Goal: Use online tool/utility

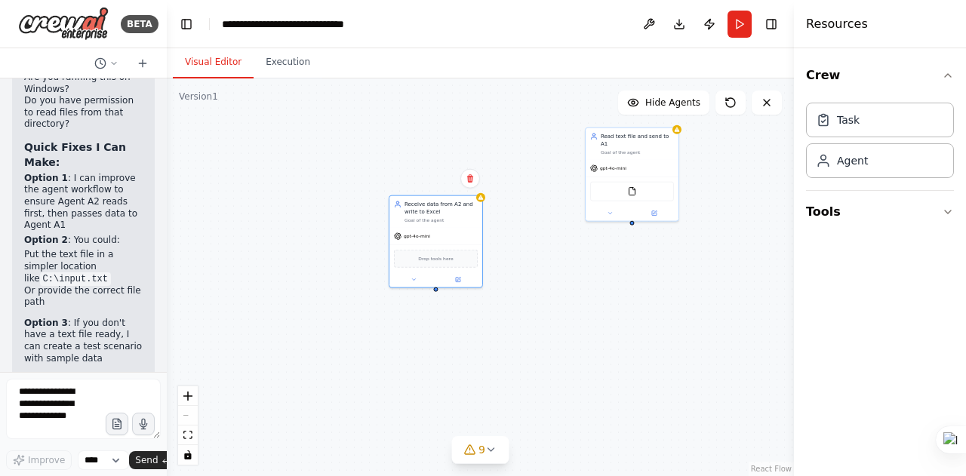
click at [680, 135] on div "Read text file and send to A1 Goal of the agent gpt-4o-mini FileReadTool Receiv…" at bounding box center [480, 278] width 627 height 398
click at [494, 457] on button "9" at bounding box center [480, 450] width 58 height 28
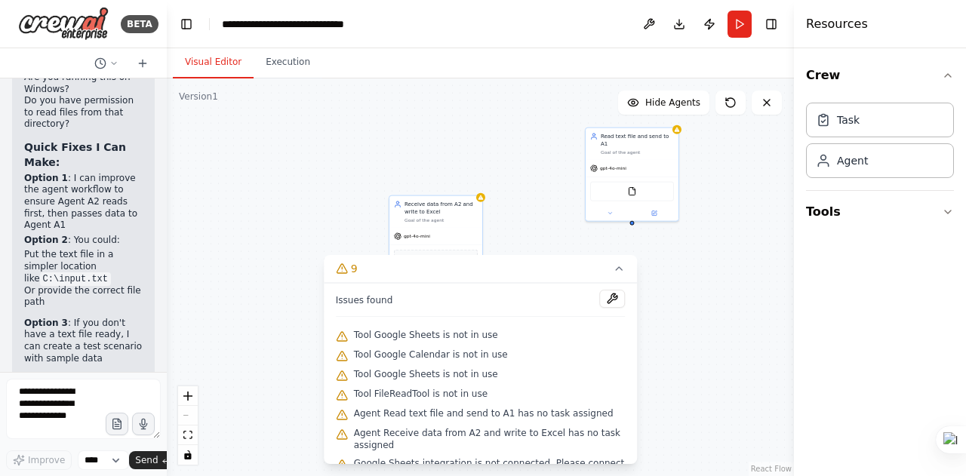
scroll to position [85, 0]
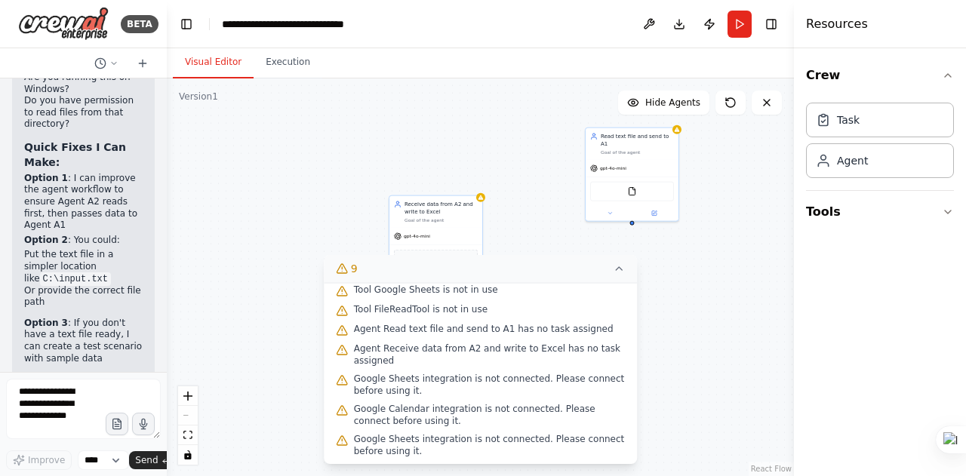
click at [621, 269] on icon at bounding box center [619, 269] width 12 height 12
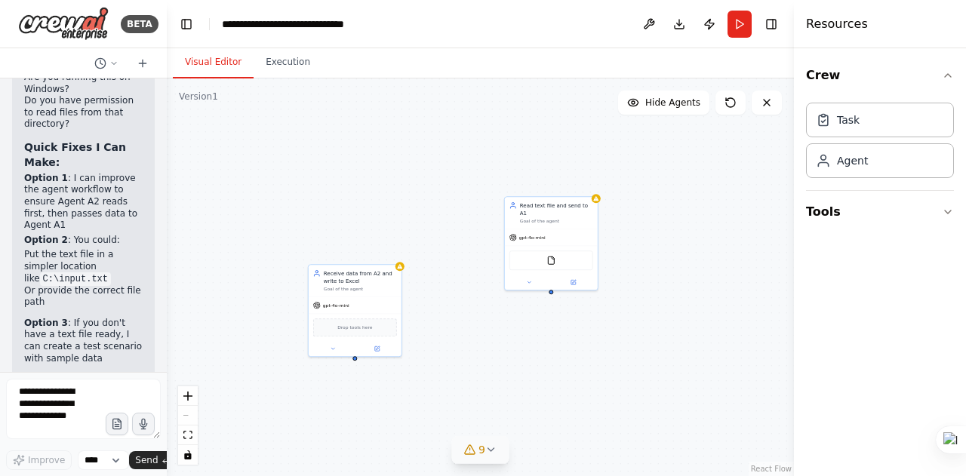
drag, startPoint x: 438, startPoint y: 304, endPoint x: 355, endPoint y: 365, distance: 102.7
click at [355, 365] on div "Read text file and send to A1 Goal of the agent gpt-4o-mini FileReadTool Receiv…" at bounding box center [480, 278] width 627 height 398
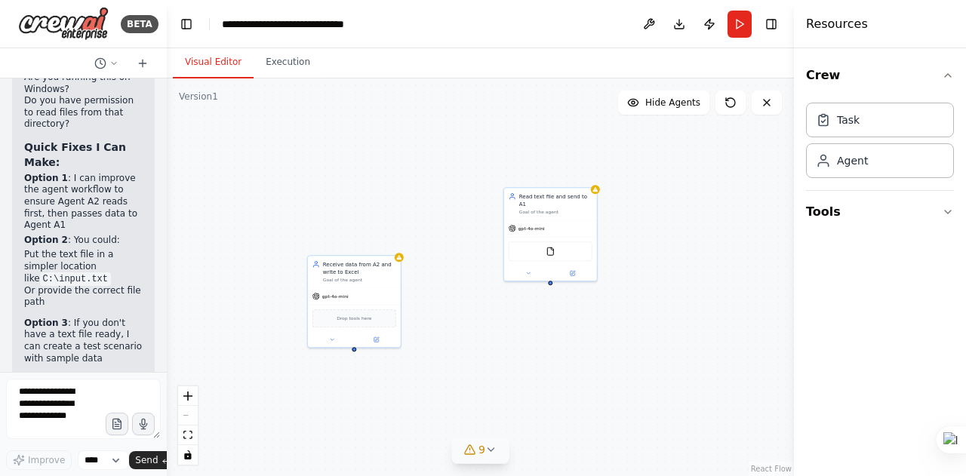
drag, startPoint x: 553, startPoint y: 289, endPoint x: 553, endPoint y: 280, distance: 9.1
click at [553, 280] on div "Read text file and send to A1 Goal of the agent gpt-4o-mini FileReadTool Receiv…" at bounding box center [480, 278] width 627 height 398
drag, startPoint x: 551, startPoint y: 276, endPoint x: 356, endPoint y: 355, distance: 210.3
click at [356, 355] on div "Read text file and send to A1 Goal of the agent gpt-4o-mini FileReadTool Receiv…" at bounding box center [480, 278] width 627 height 398
drag, startPoint x: 355, startPoint y: 350, endPoint x: 556, endPoint y: 280, distance: 213.2
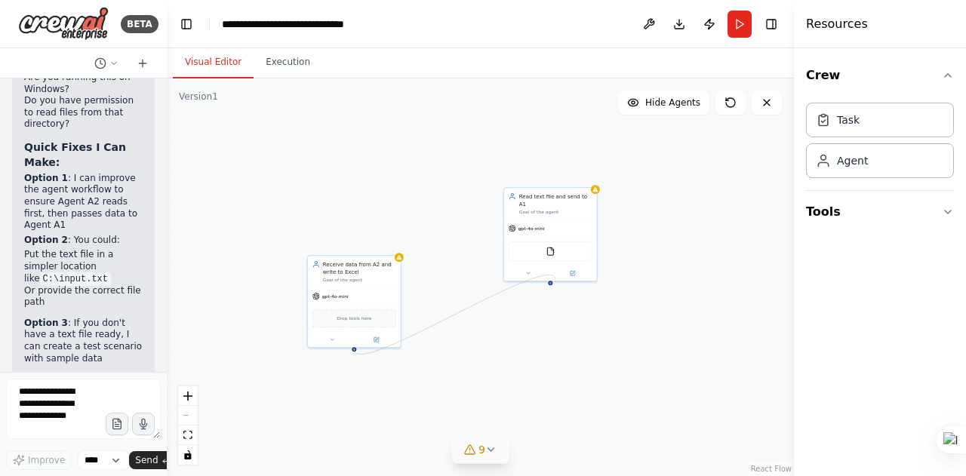
click at [556, 280] on div "Read text file and send to A1 Goal of the agent gpt-4o-mini FileReadTool Receiv…" at bounding box center [480, 278] width 627 height 398
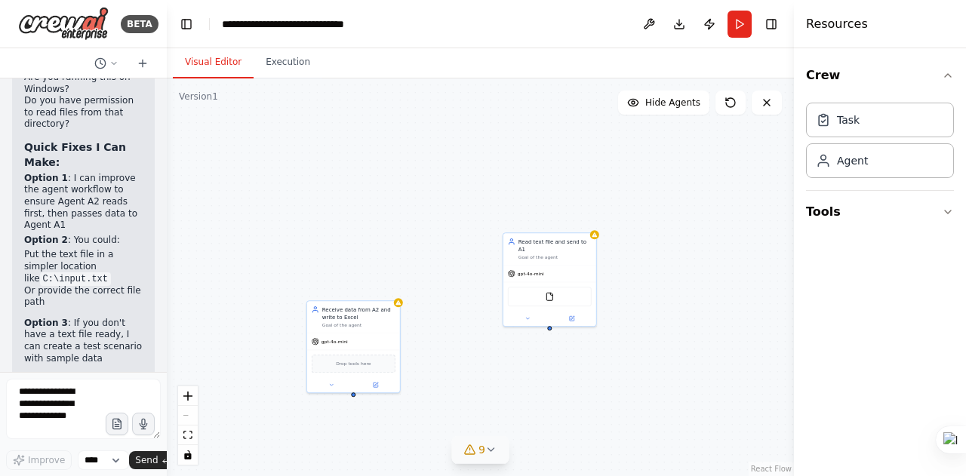
drag, startPoint x: 356, startPoint y: 362, endPoint x: 355, endPoint y: 405, distance: 43.0
click at [355, 407] on div "Read text file and send to A1 Goal of the agent gpt-4o-mini FileReadTool Receiv…" at bounding box center [480, 278] width 627 height 398
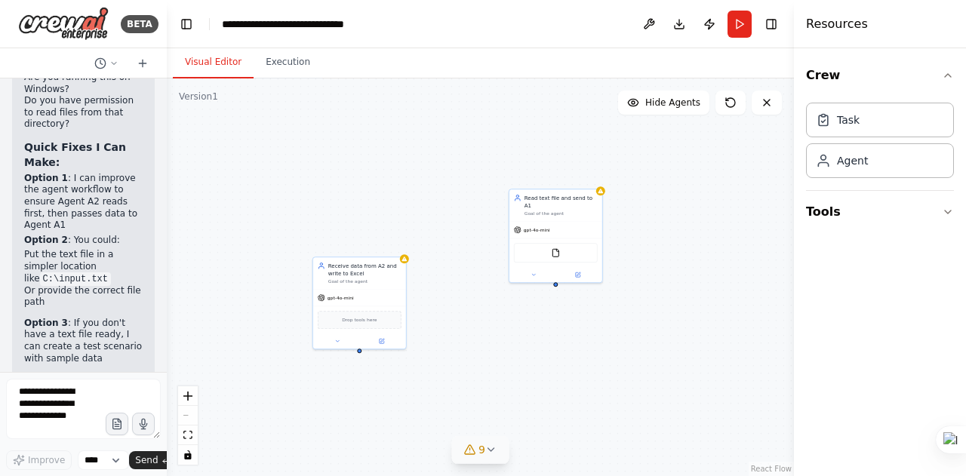
drag, startPoint x: 355, startPoint y: 405, endPoint x: 368, endPoint y: 327, distance: 78.9
click at [368, 327] on div "Read text file and send to A1 Goal of the agent gpt-4o-mini FileReadTool Receiv…" at bounding box center [480, 278] width 627 height 398
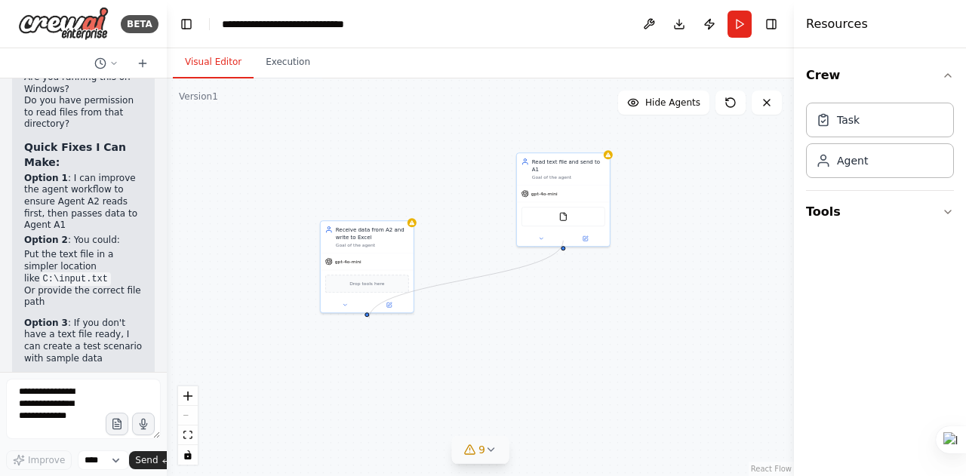
drag, startPoint x: 563, startPoint y: 241, endPoint x: 369, endPoint y: 319, distance: 209.0
click at [369, 319] on div "Read text file and send to A1 Goal of the agent gpt-4o-mini FileReadTool Receiv…" at bounding box center [480, 278] width 627 height 398
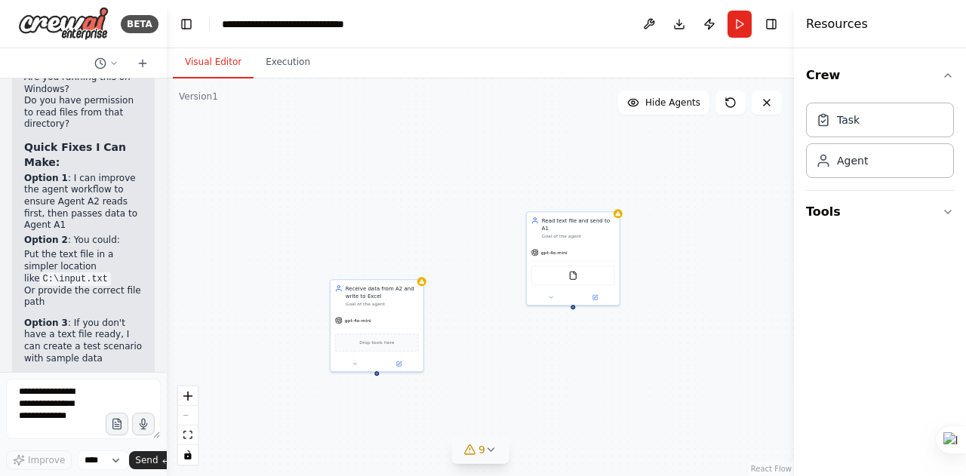
drag, startPoint x: 371, startPoint y: 319, endPoint x: 380, endPoint y: 377, distance: 58.8
click at [380, 377] on div "Read text file and send to A1 Goal of the agent gpt-4o-mini FileReadTool Receiv…" at bounding box center [480, 278] width 627 height 398
click at [648, 334] on div "Read text file and send to A1 Goal of the agent gpt-4o-mini FileReadTool Receiv…" at bounding box center [480, 278] width 627 height 398
